Goal: Task Accomplishment & Management: Manage account settings

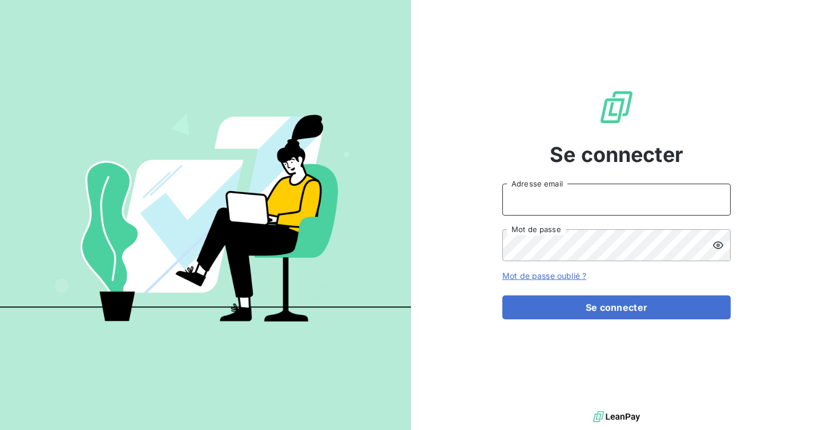
type input "[EMAIL_ADDRESS][DOMAIN_NAME]"
click at [580, 203] on input "[EMAIL_ADDRESS][DOMAIN_NAME]" at bounding box center [616, 200] width 228 height 32
type input "admin@meteojob"
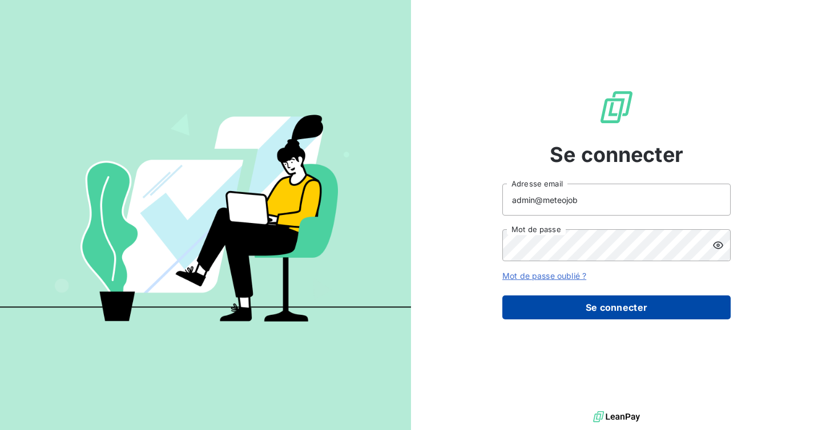
click at [601, 298] on button "Se connecter" at bounding box center [616, 308] width 228 height 24
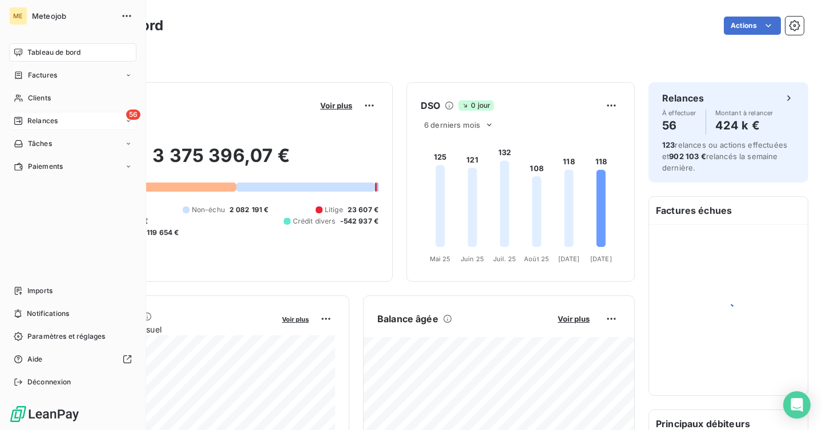
click at [38, 127] on div "56 Relances" at bounding box center [72, 121] width 127 height 18
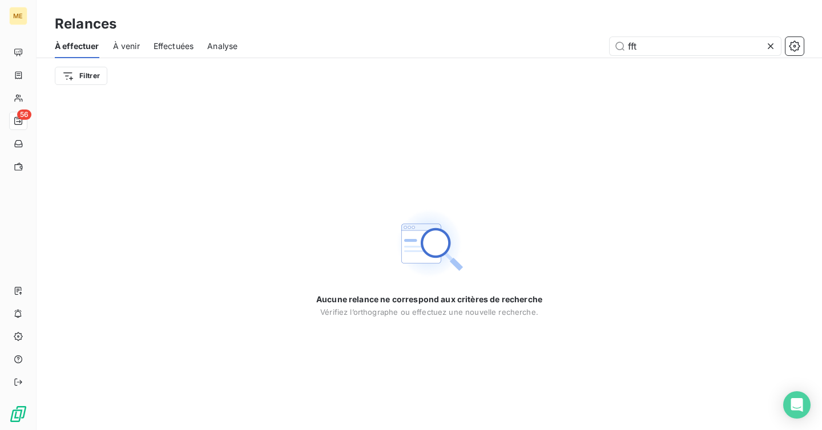
click at [175, 43] on span "Effectuées" at bounding box center [174, 46] width 41 height 11
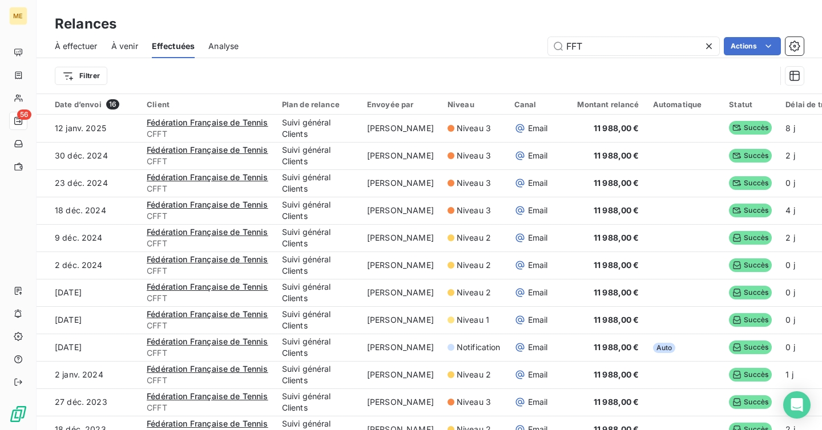
click at [710, 42] on icon at bounding box center [708, 46] width 11 height 11
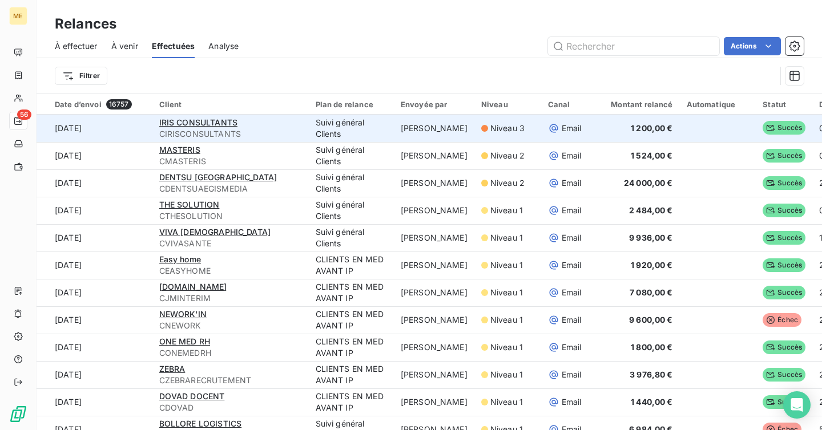
click at [295, 127] on div "IRIS CONSULTANTS" at bounding box center [230, 122] width 143 height 11
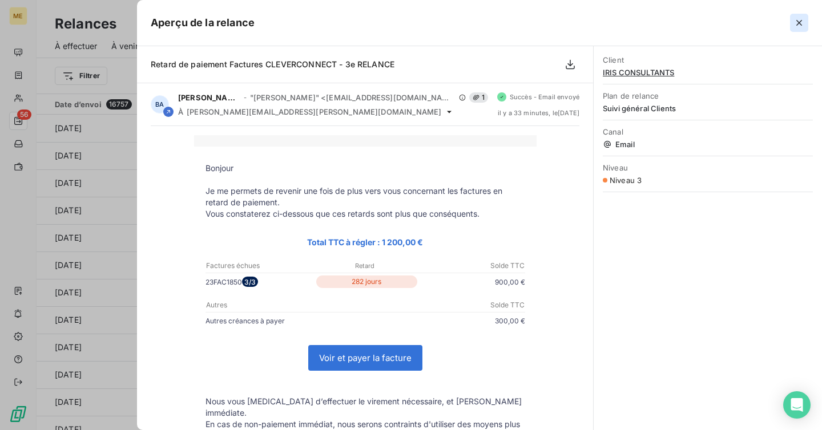
click at [797, 21] on icon "button" at bounding box center [799, 23] width 6 height 6
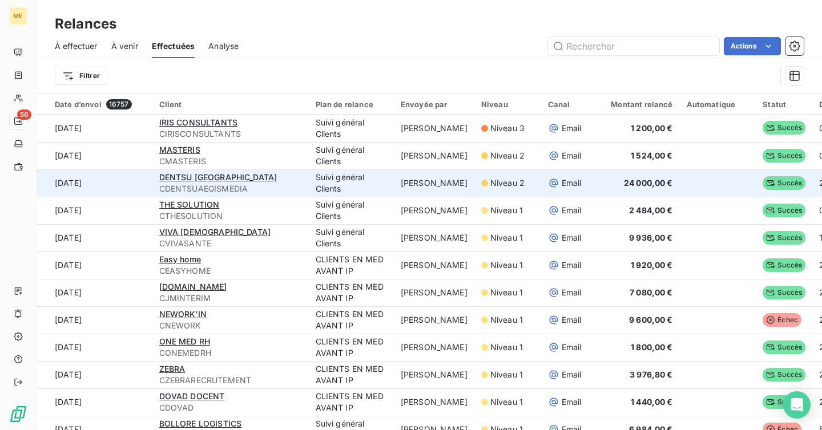
click at [294, 191] on span "CDENTSUAEGISMEDIA" at bounding box center [230, 188] width 143 height 11
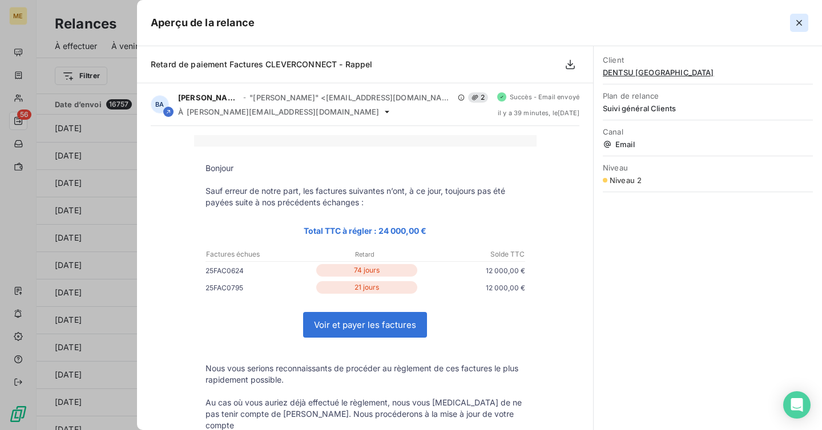
click at [798, 22] on icon "button" at bounding box center [799, 23] width 6 height 6
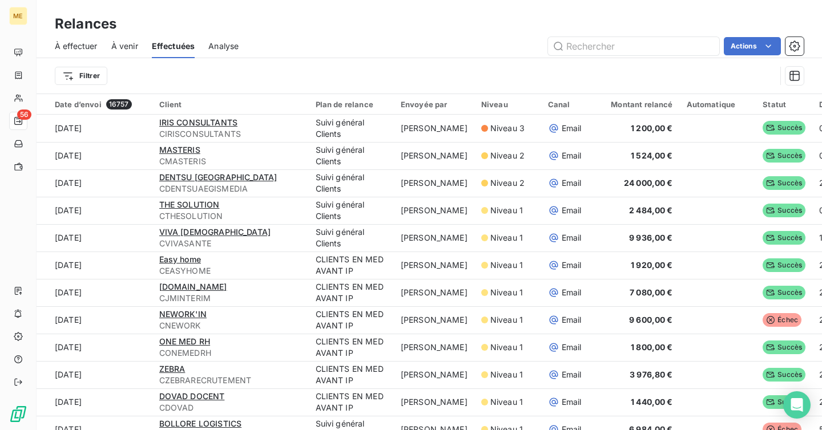
click at [75, 39] on div "À effectuer" at bounding box center [76, 46] width 43 height 24
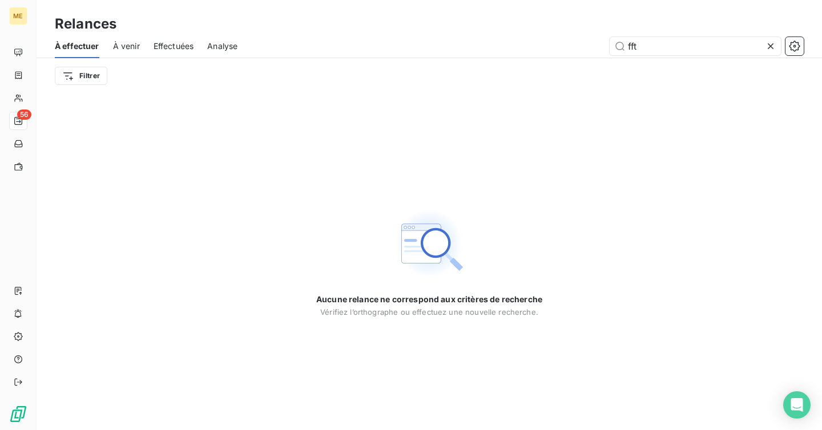
click at [773, 47] on icon at bounding box center [770, 46] width 11 height 11
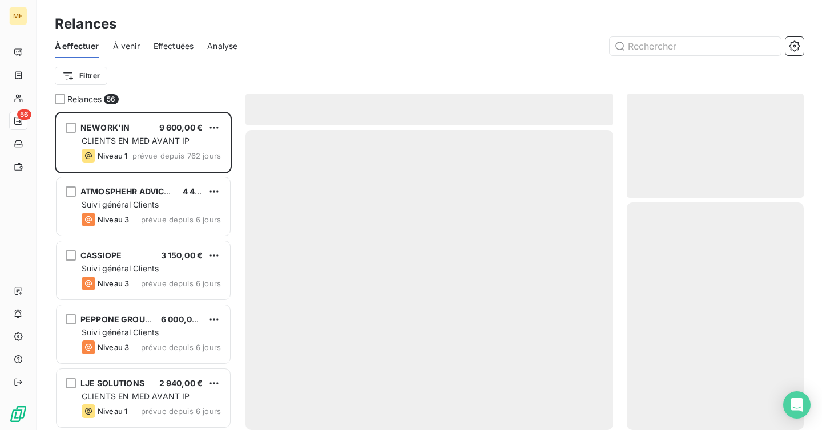
scroll to position [318, 177]
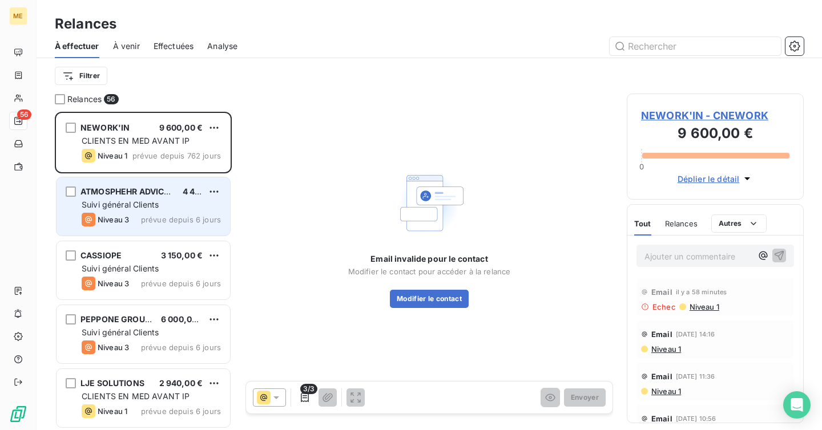
click at [149, 220] on span "prévue depuis 6 jours" at bounding box center [181, 219] width 80 height 9
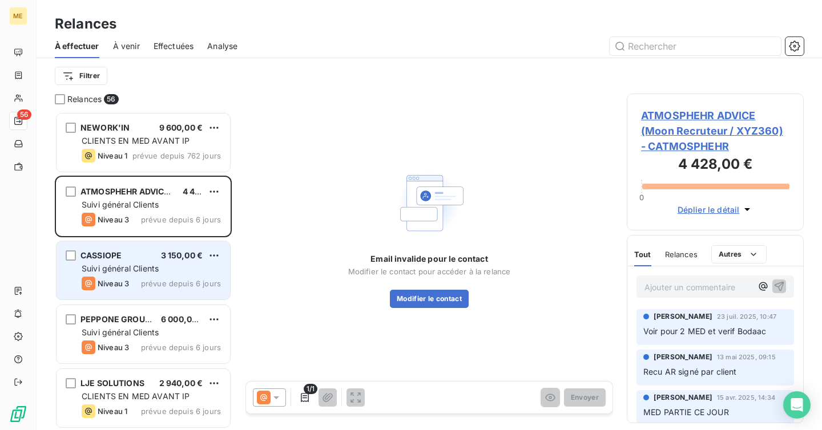
click at [144, 265] on span "Suivi général Clients" at bounding box center [120, 269] width 77 height 10
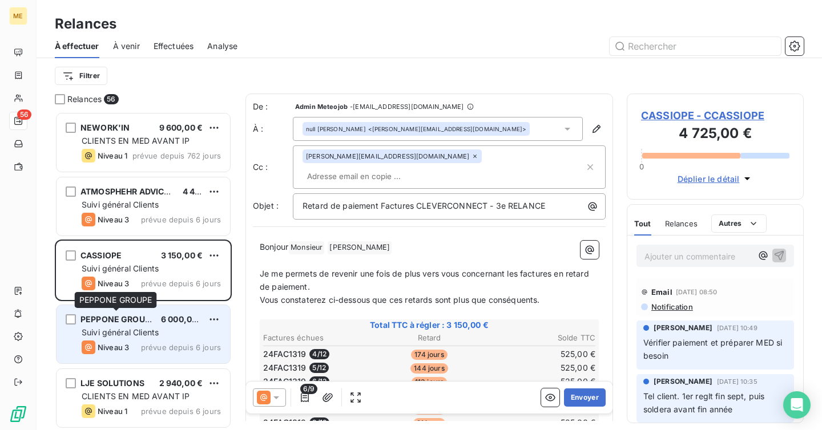
click at [139, 324] on span "PEPPONE GROUPE" at bounding box center [117, 319] width 75 height 10
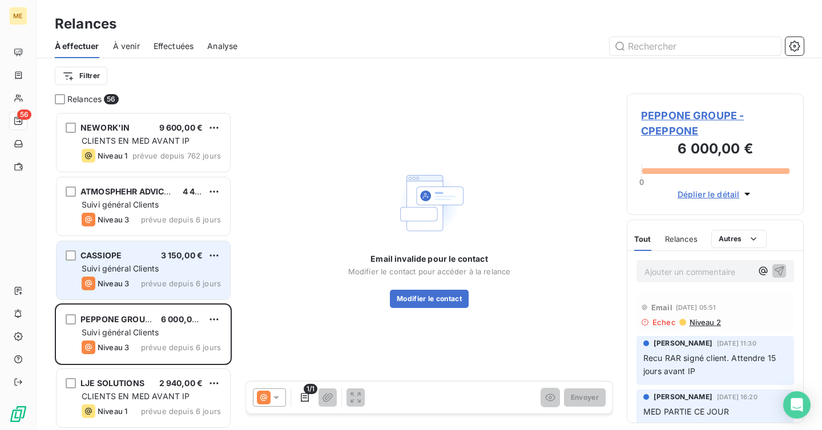
click at [140, 282] on div "Niveau 3 prévue depuis 6 jours" at bounding box center [151, 284] width 139 height 14
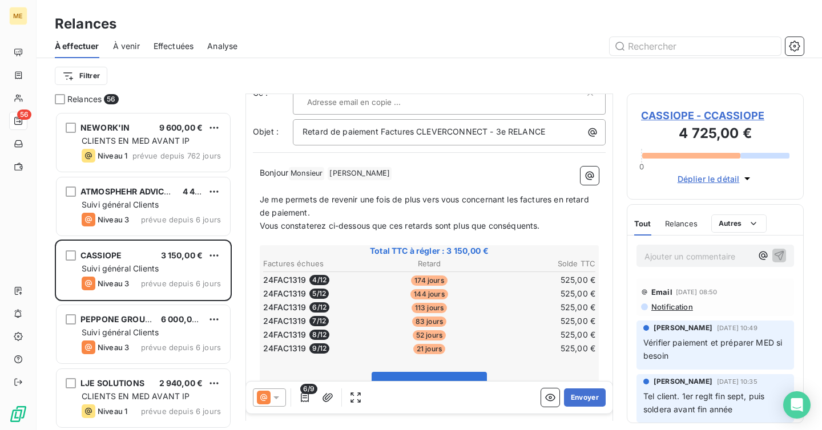
scroll to position [72, 0]
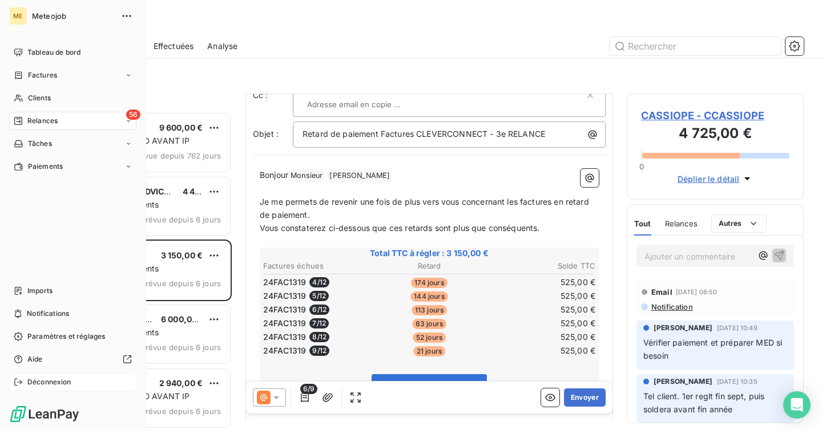
click at [59, 386] on span "Déconnexion" at bounding box center [49, 382] width 44 height 10
